Goal: Information Seeking & Learning: Learn about a topic

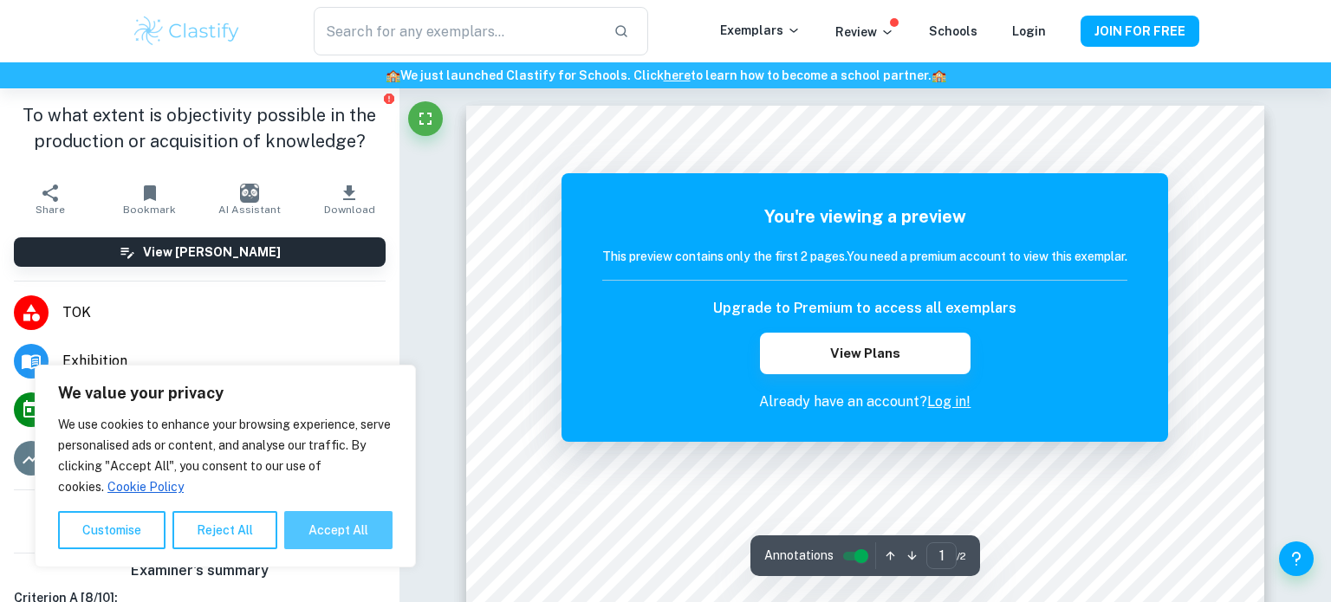
click at [383, 540] on button "Accept All" at bounding box center [338, 530] width 108 height 38
checkbox input "true"
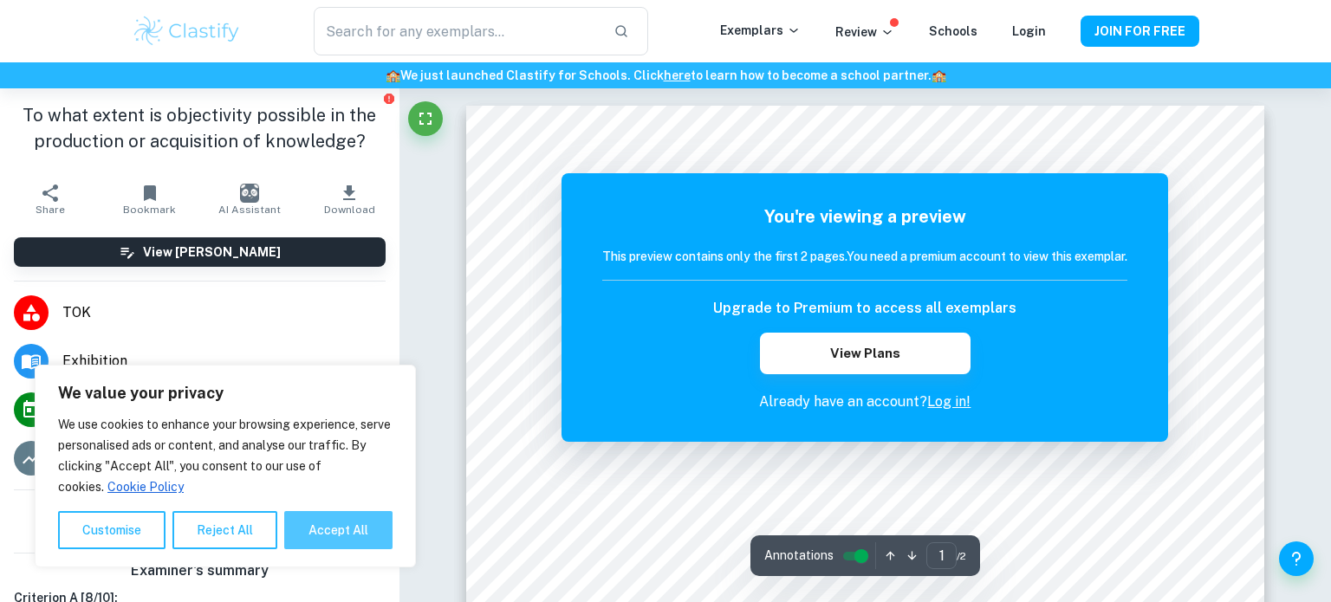
checkbox input "true"
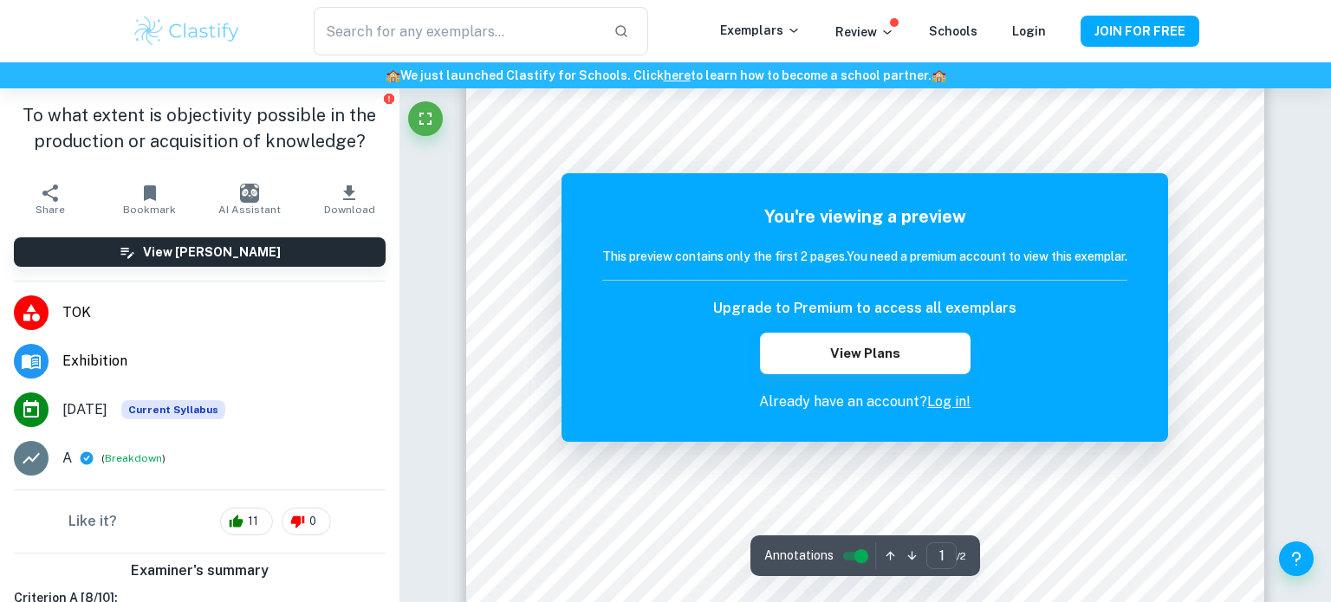
scroll to position [489, 0]
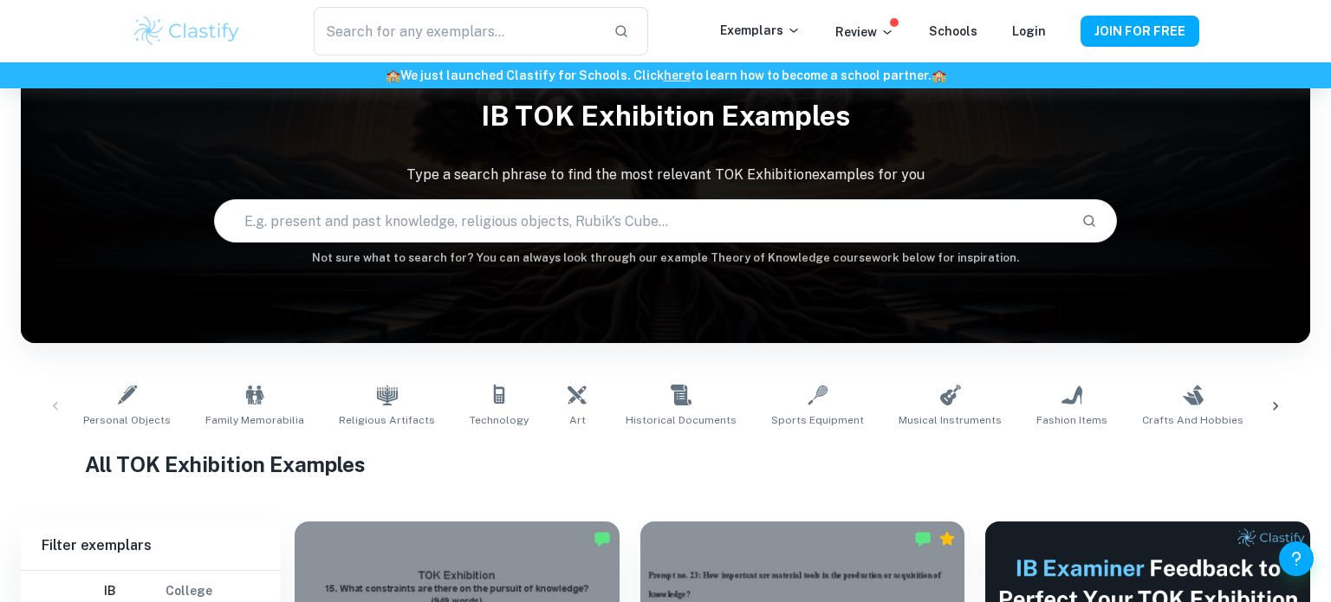
scroll to position [64, 0]
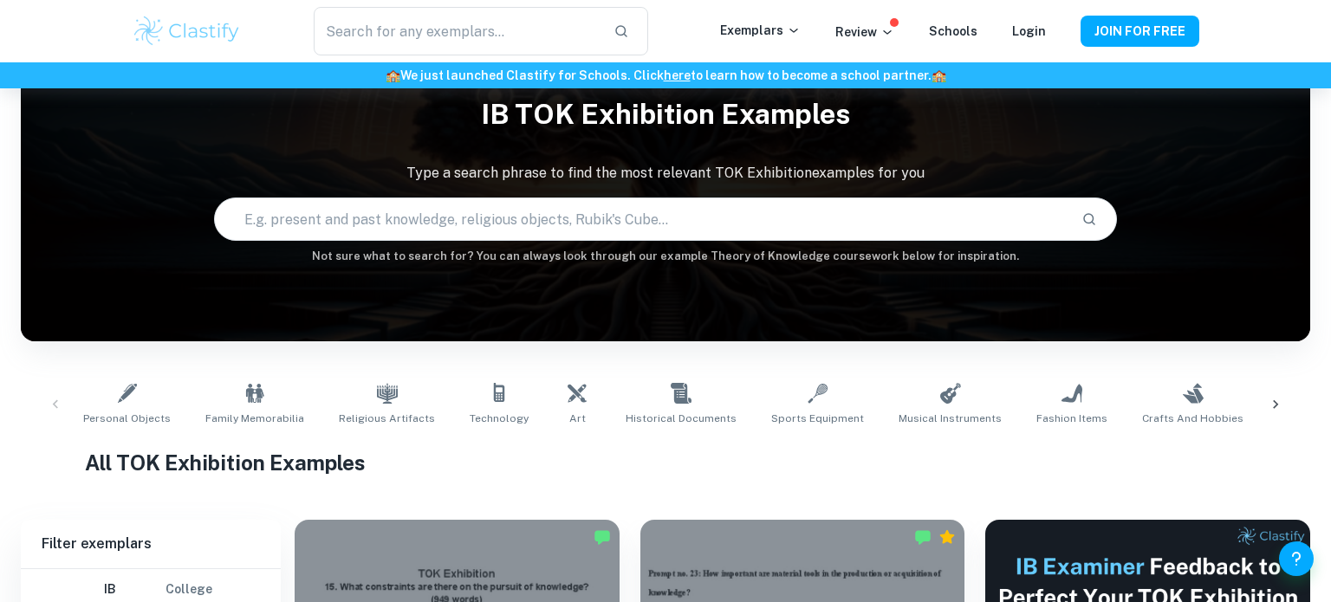
click at [621, 206] on input "text" at bounding box center [641, 219] width 853 height 49
type input "o"
type input "to what extent is objectivity possible in the production or acquisition of know…"
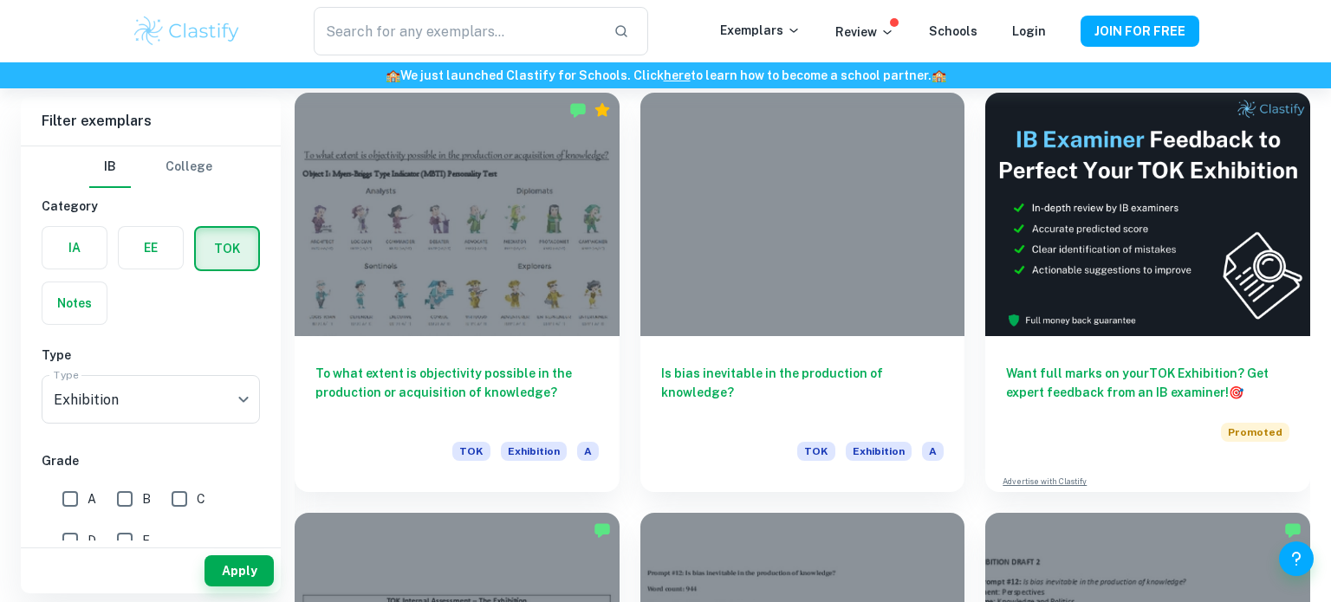
scroll to position [487, 0]
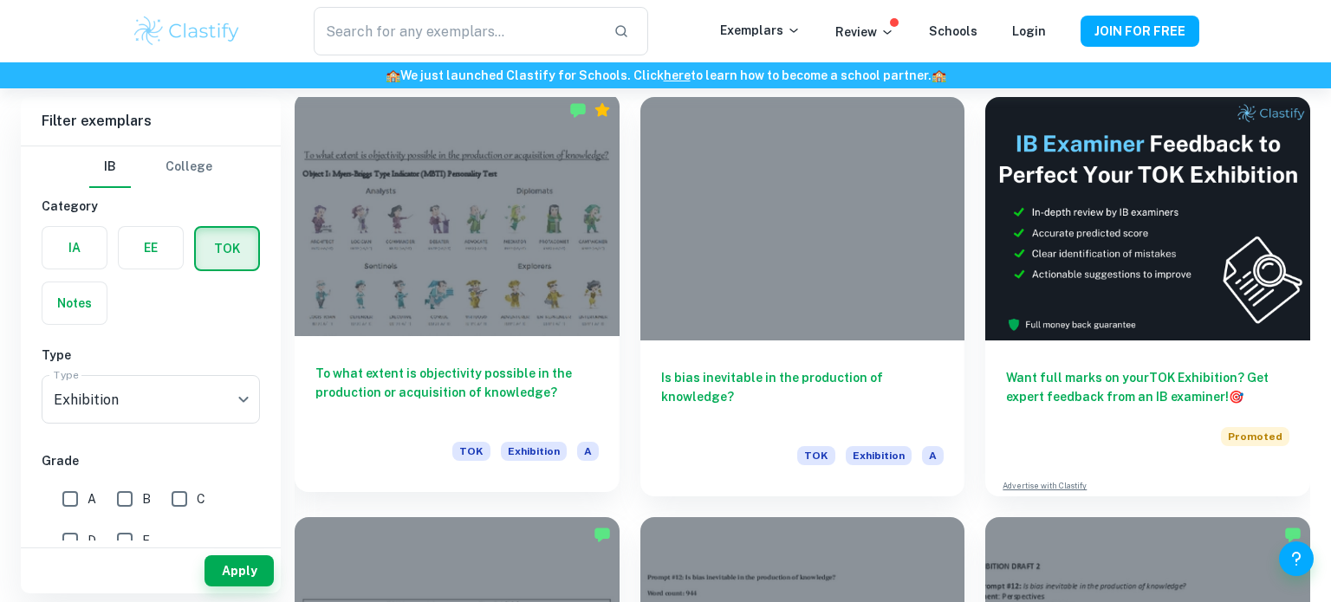
click at [515, 232] on div at bounding box center [457, 214] width 325 height 243
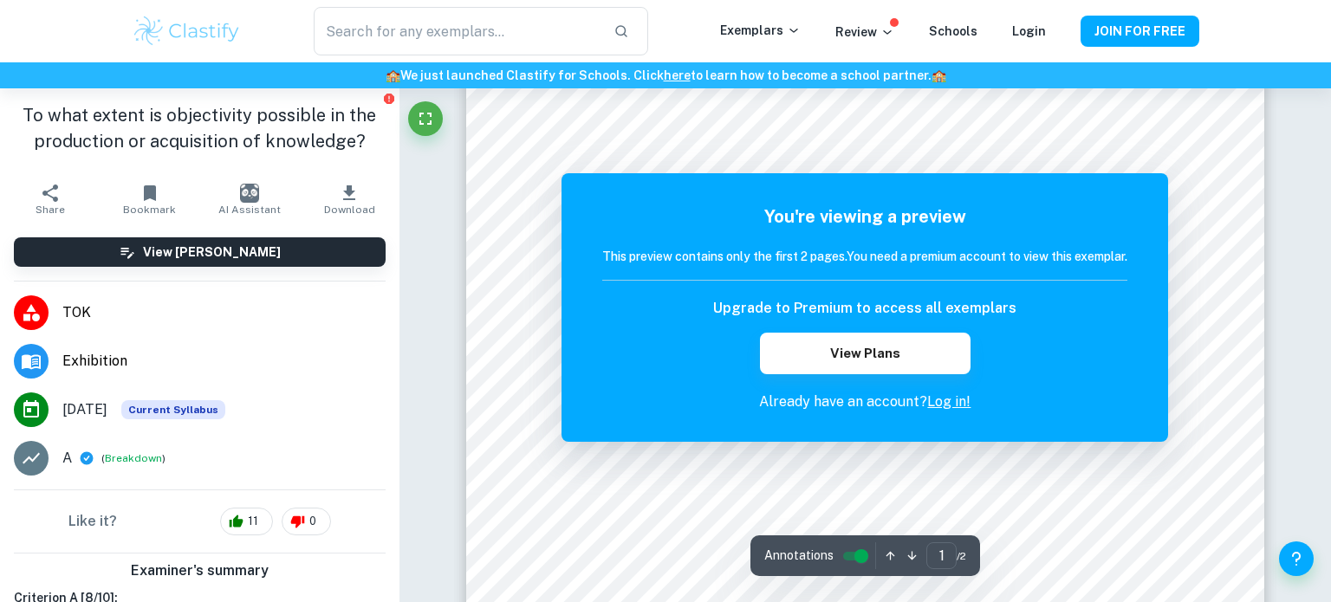
scroll to position [125, 0]
click at [1119, 101] on div at bounding box center [866, 102] width 601 height 26
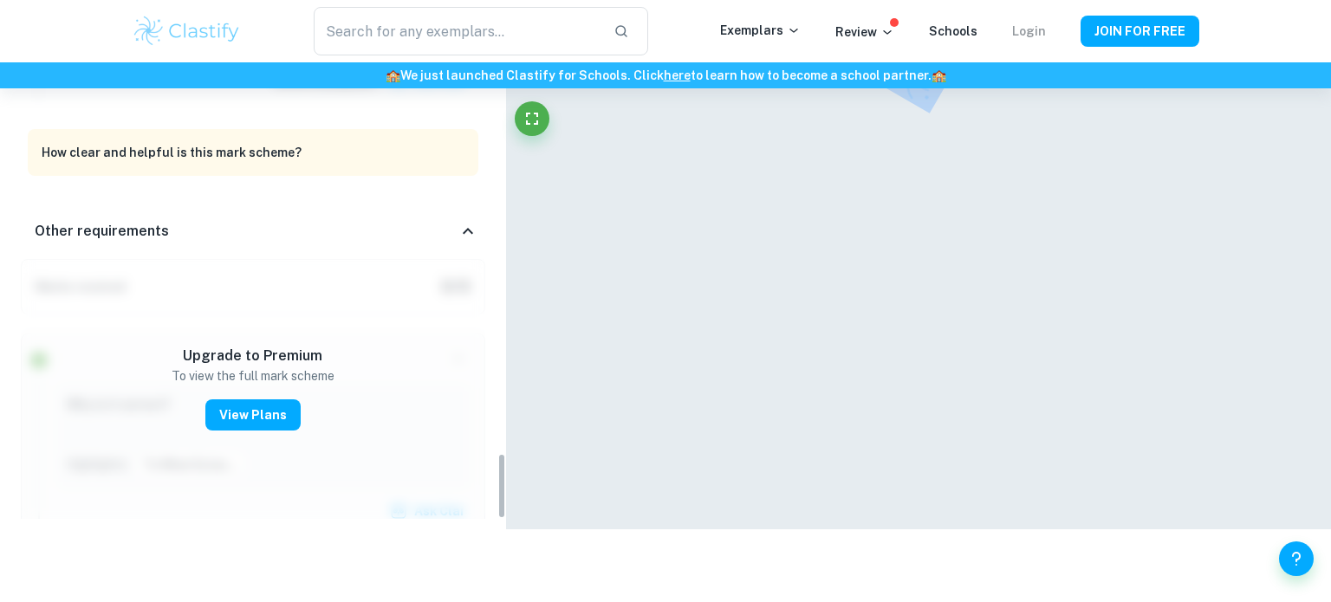
scroll to position [2878, 0]
